Goal: Task Accomplishment & Management: Use online tool/utility

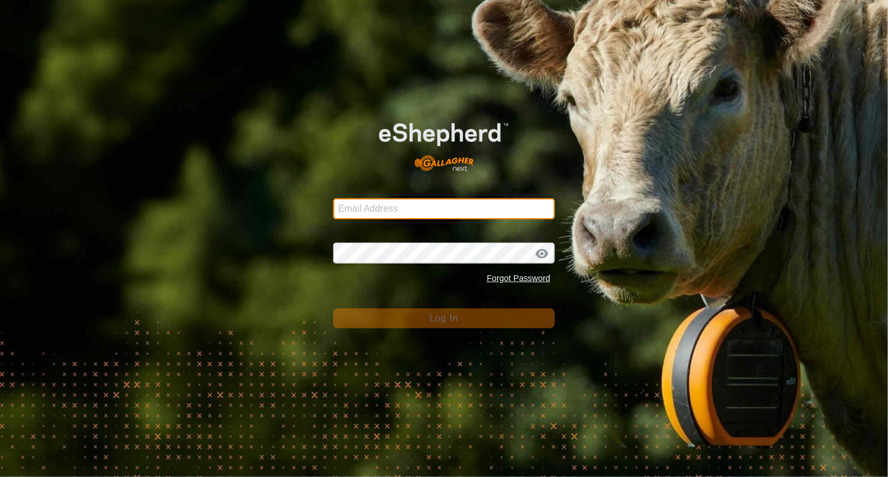
type input "[EMAIL_ADDRESS][DOMAIN_NAME]"
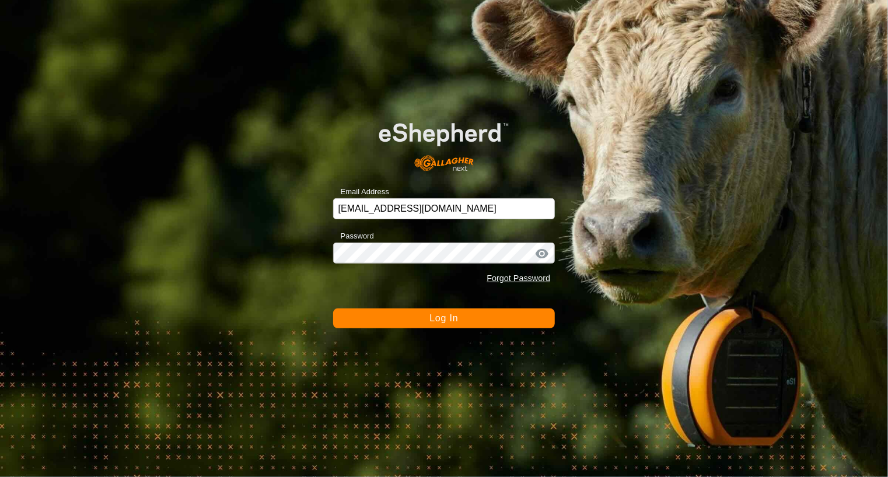
click at [436, 321] on span "Log In" at bounding box center [443, 318] width 29 height 10
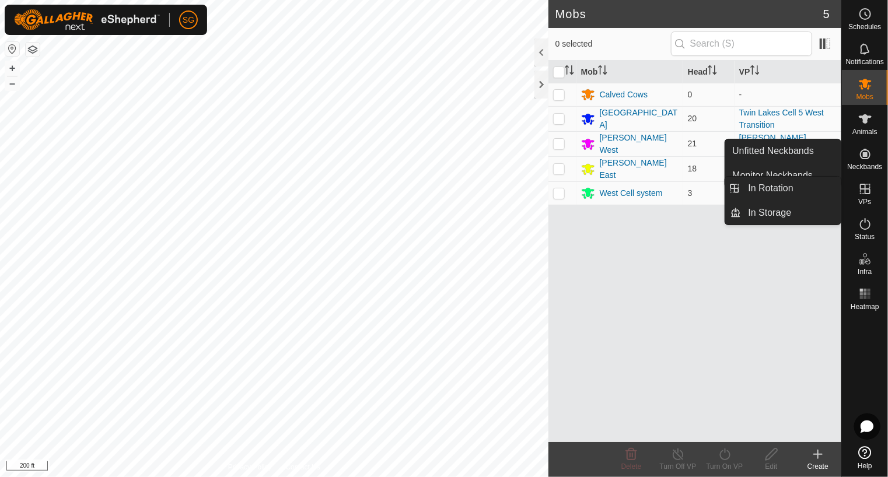
click at [863, 192] on icon at bounding box center [865, 189] width 14 height 14
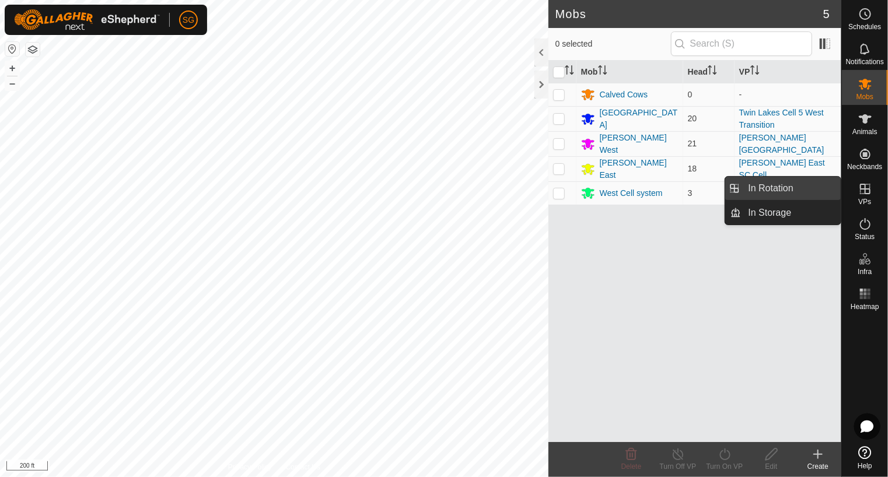
click at [803, 190] on link "In Rotation" at bounding box center [792, 188] width 100 height 23
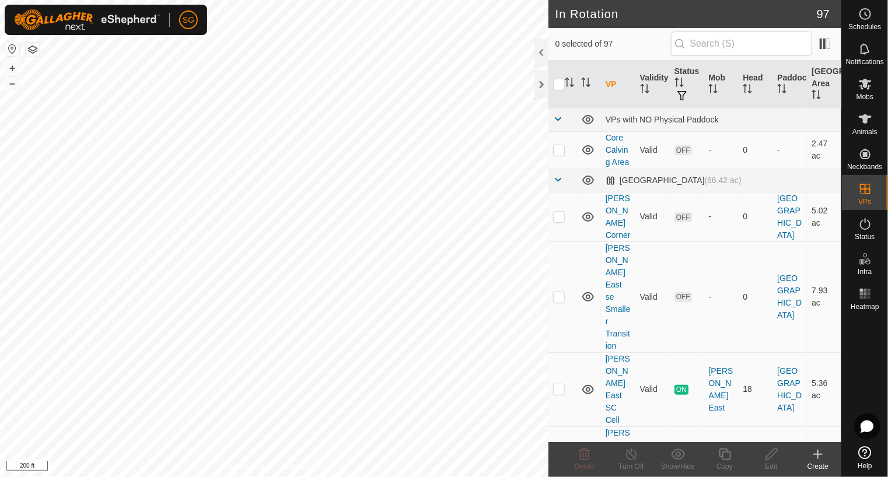
click at [821, 456] on icon at bounding box center [818, 454] width 14 height 14
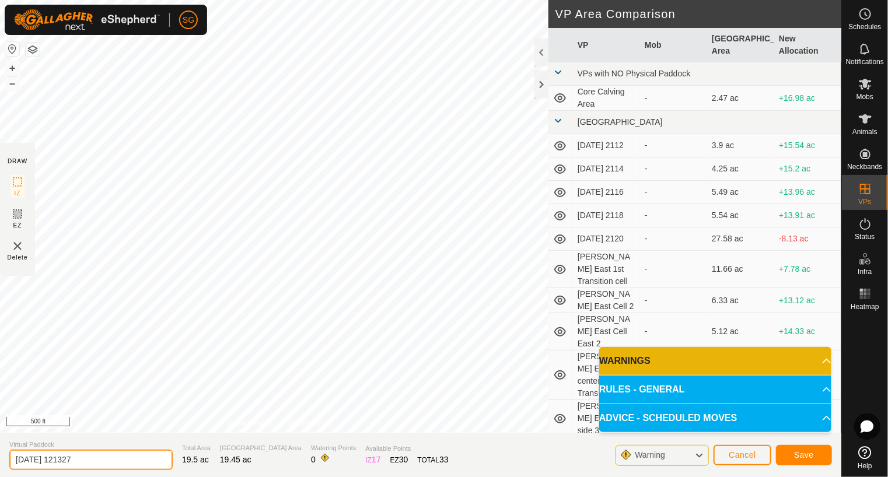
click at [124, 460] on input "[DATE] 121327" at bounding box center [90, 460] width 163 height 20
type input "2"
type input "[GEOGRAPHIC_DATA] Cell 5 West side"
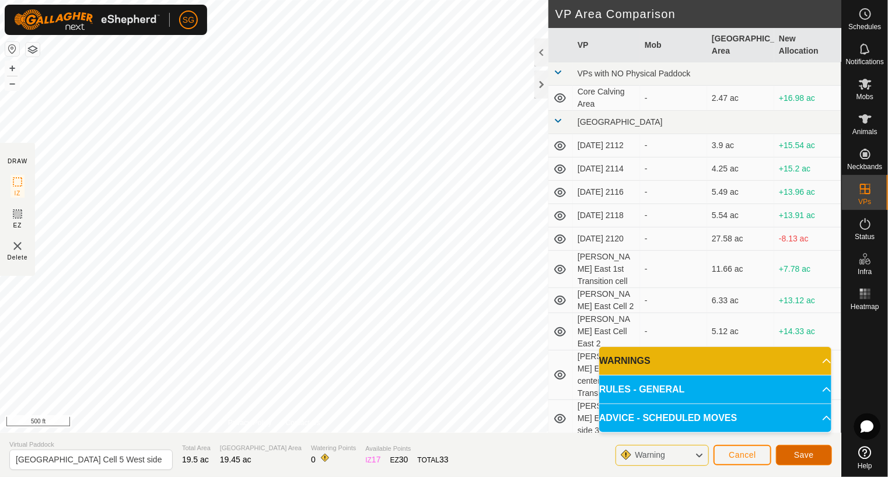
click at [813, 457] on span "Save" at bounding box center [804, 454] width 20 height 9
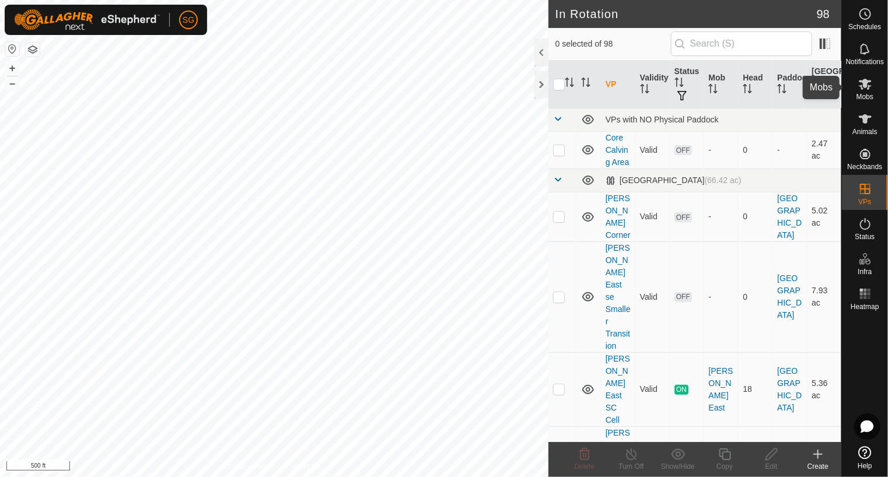
click at [862, 88] on icon at bounding box center [865, 84] width 13 height 11
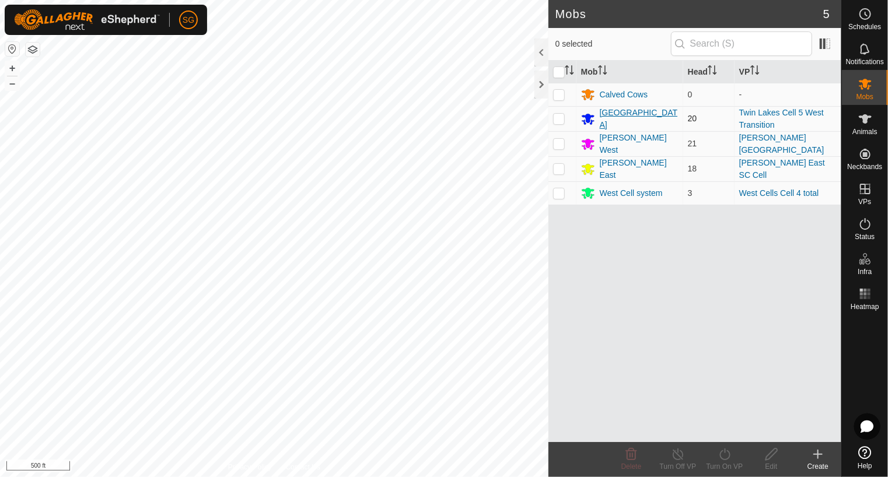
click at [616, 119] on div "[GEOGRAPHIC_DATA]" at bounding box center [639, 119] width 79 height 25
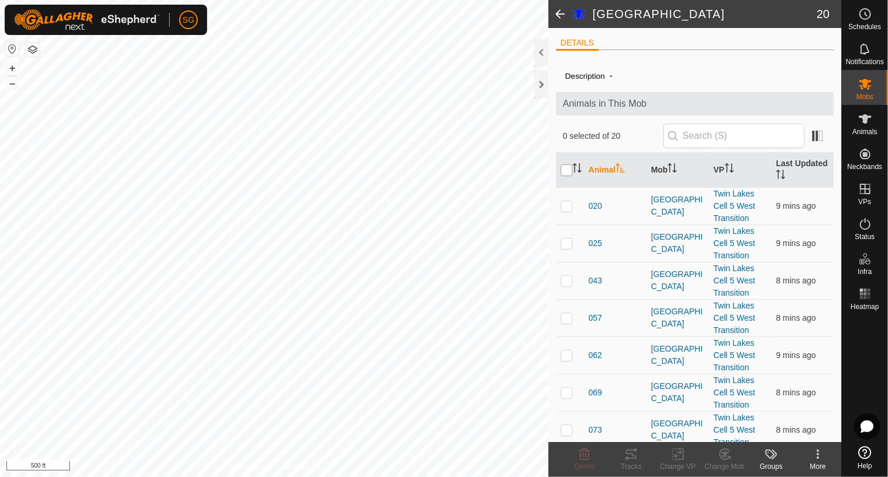
click at [565, 168] on input "checkbox" at bounding box center [567, 171] width 12 height 12
checkbox input "true"
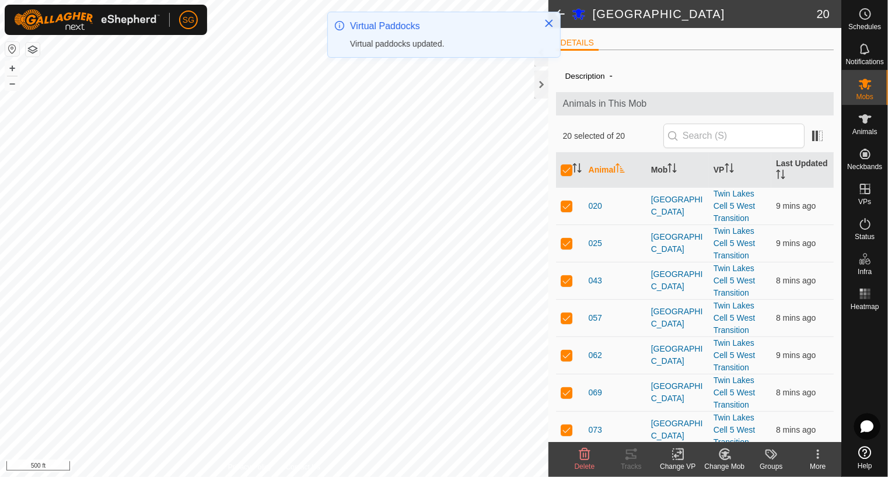
click at [677, 456] on icon at bounding box center [678, 454] width 15 height 14
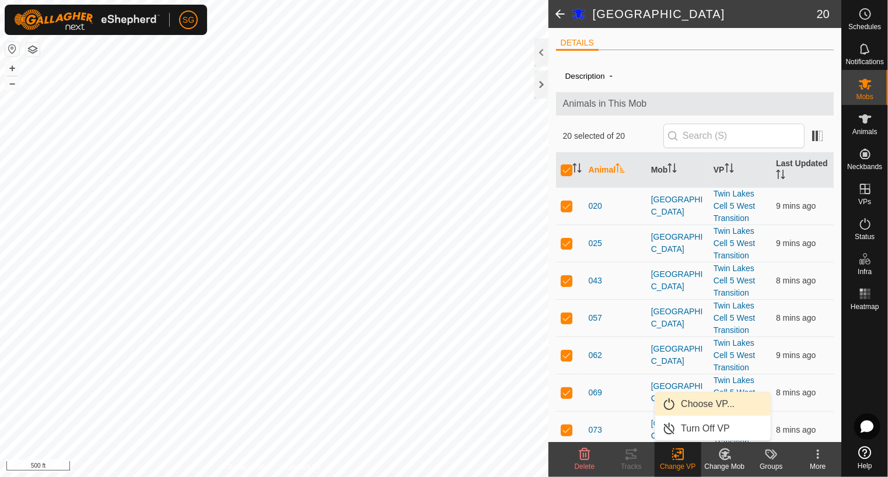
click at [698, 407] on link "Choose VP..." at bounding box center [713, 404] width 116 height 23
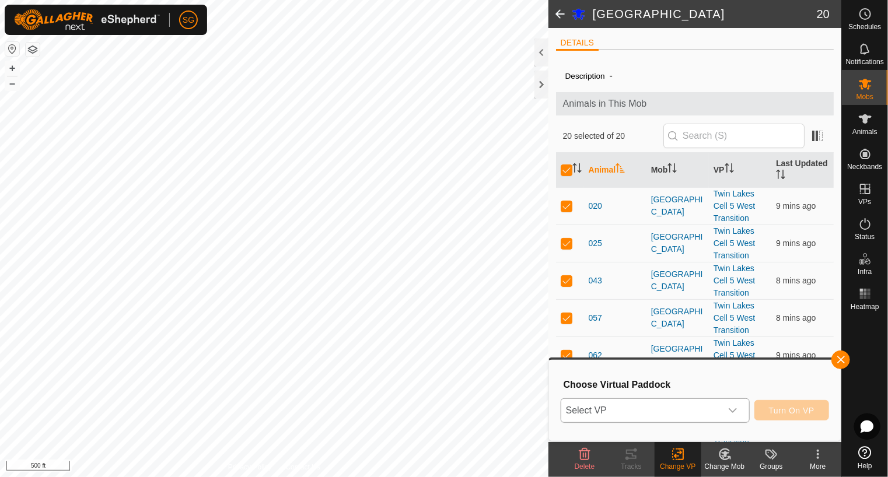
click at [698, 408] on span "Select VP" at bounding box center [641, 410] width 160 height 23
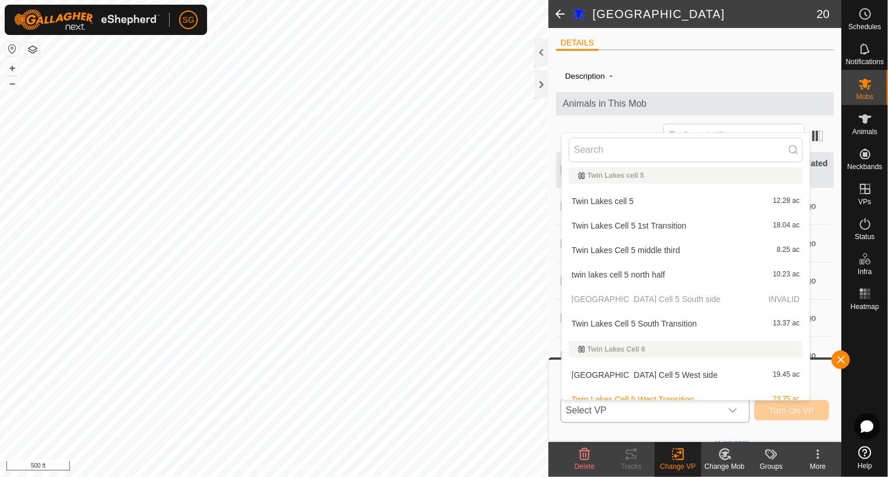
scroll to position [2450, 0]
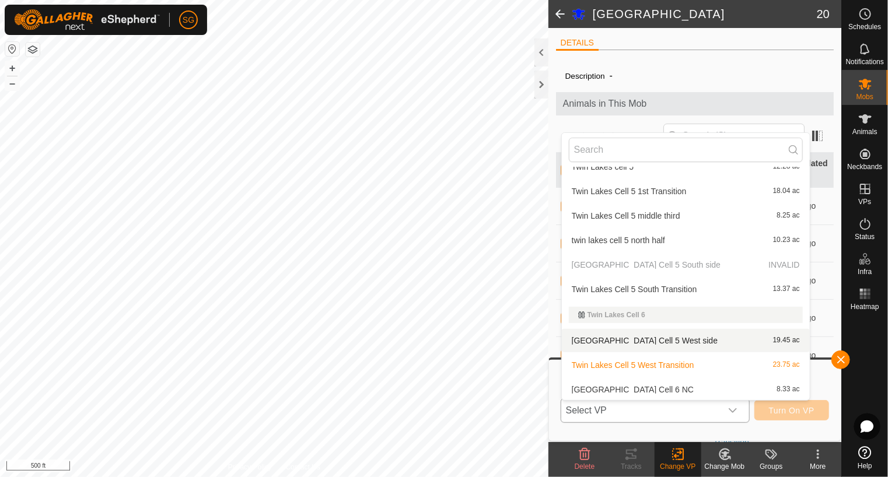
click at [659, 339] on li "Twin Lakes Cell 5 West side 19.45 ac" at bounding box center [686, 340] width 248 height 23
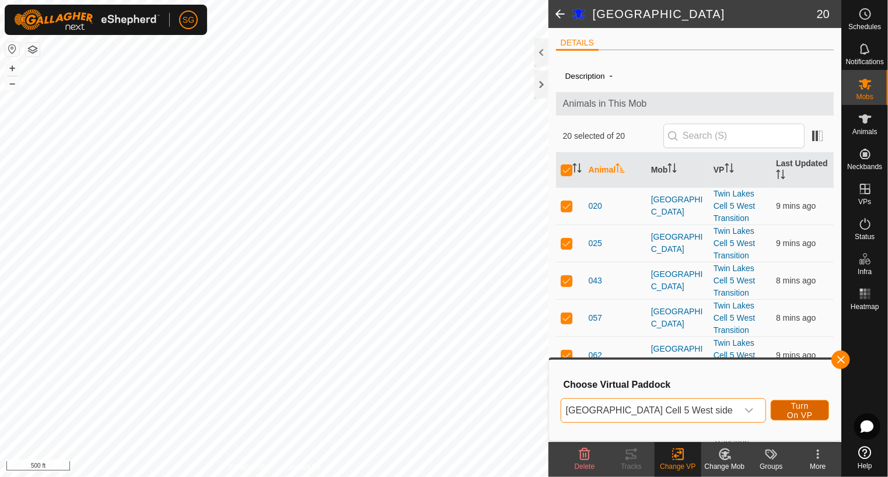
click at [786, 412] on span "Turn On VP" at bounding box center [799, 410] width 29 height 19
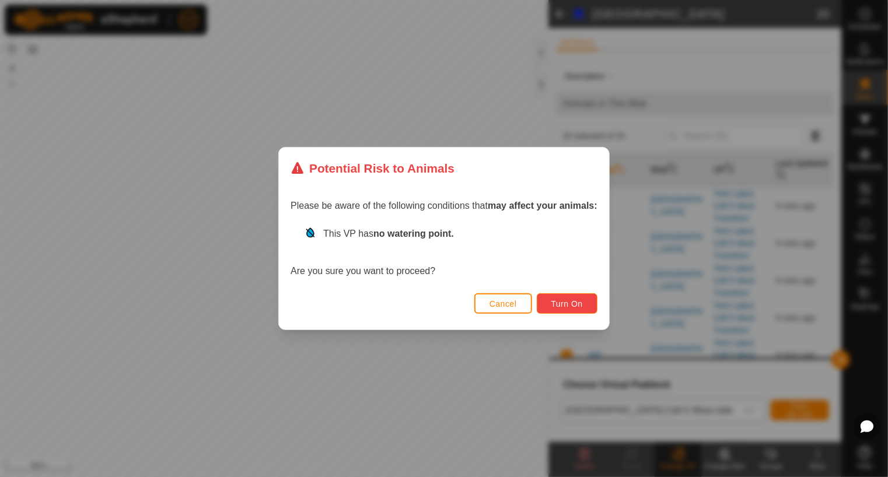
click at [544, 300] on button "Turn On" at bounding box center [567, 303] width 61 height 20
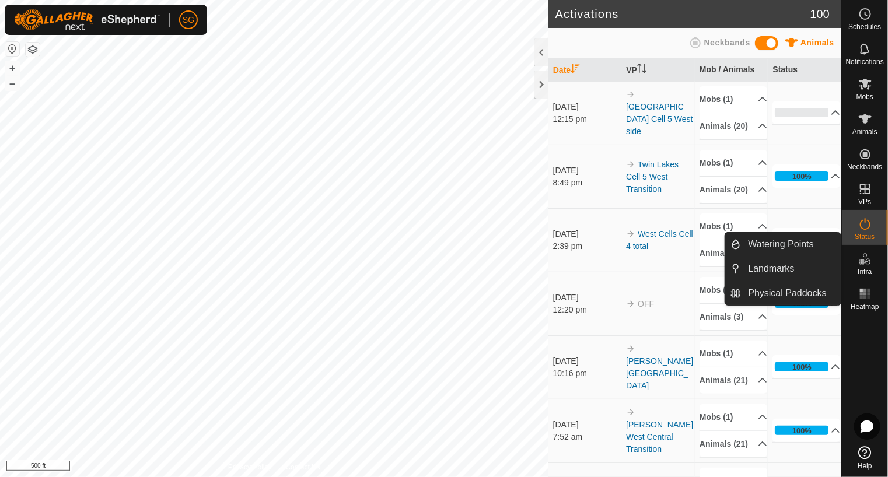
click at [860, 264] on icon at bounding box center [862, 262] width 6 height 6
click at [800, 243] on link "Watering Points" at bounding box center [792, 244] width 100 height 23
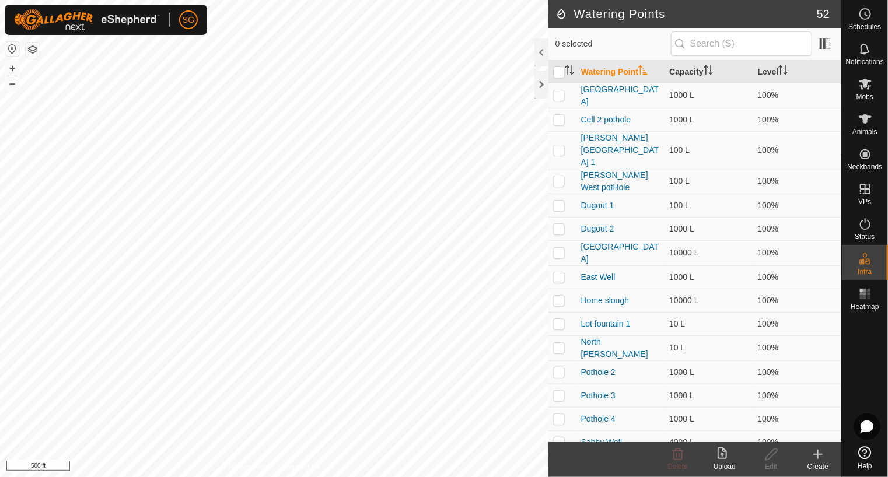
click at [815, 457] on icon at bounding box center [818, 454] width 14 height 14
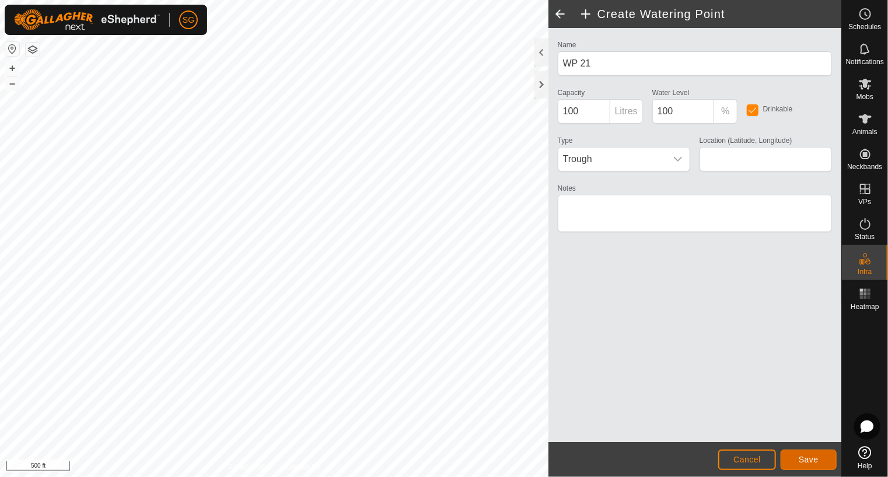
click at [805, 470] on button "Save" at bounding box center [809, 460] width 56 height 20
